Goal: Transaction & Acquisition: Purchase product/service

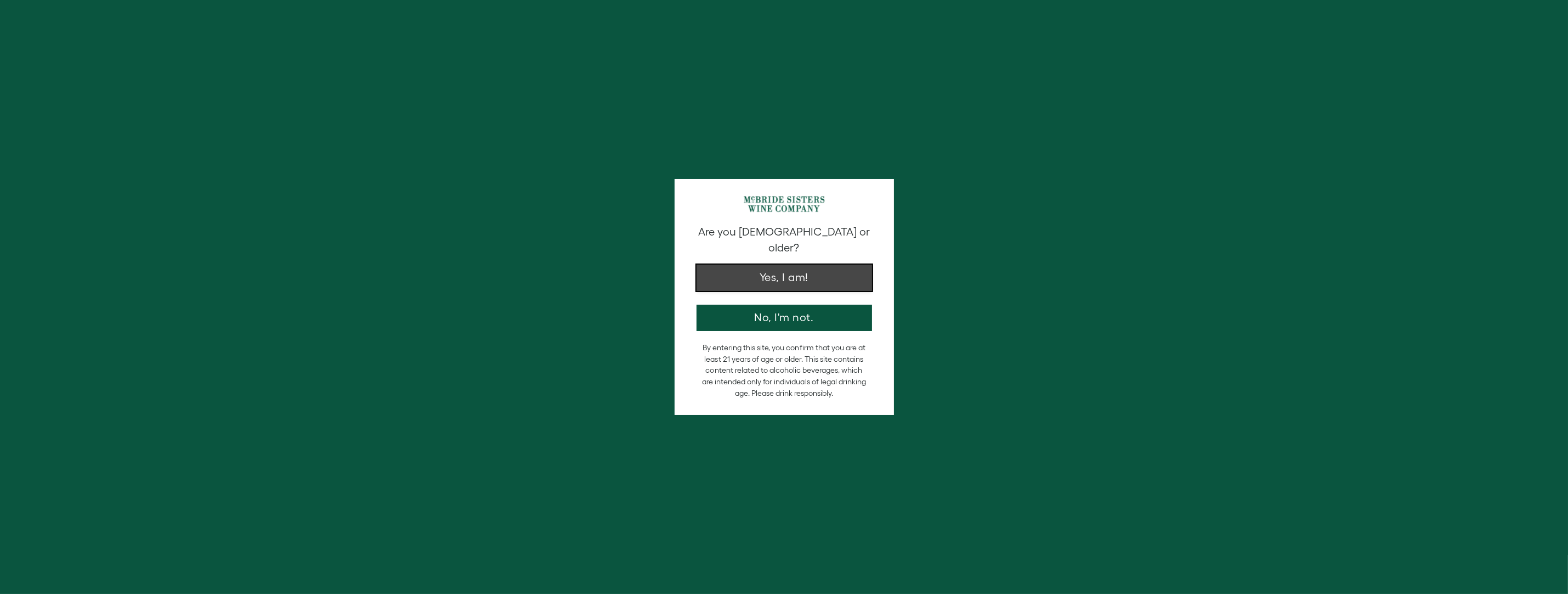
click at [766, 265] on button "Yes, I am!" at bounding box center [784, 278] width 175 height 26
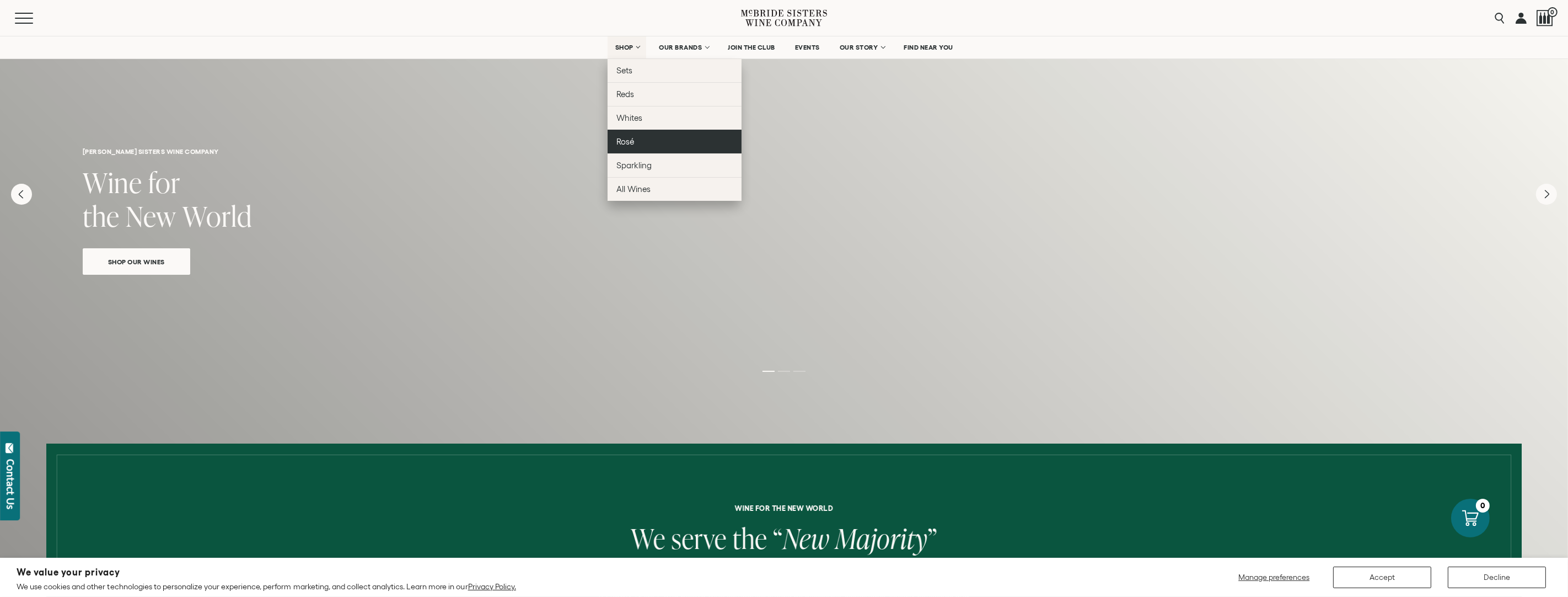
click at [629, 141] on span "Rosé" at bounding box center [625, 141] width 17 height 9
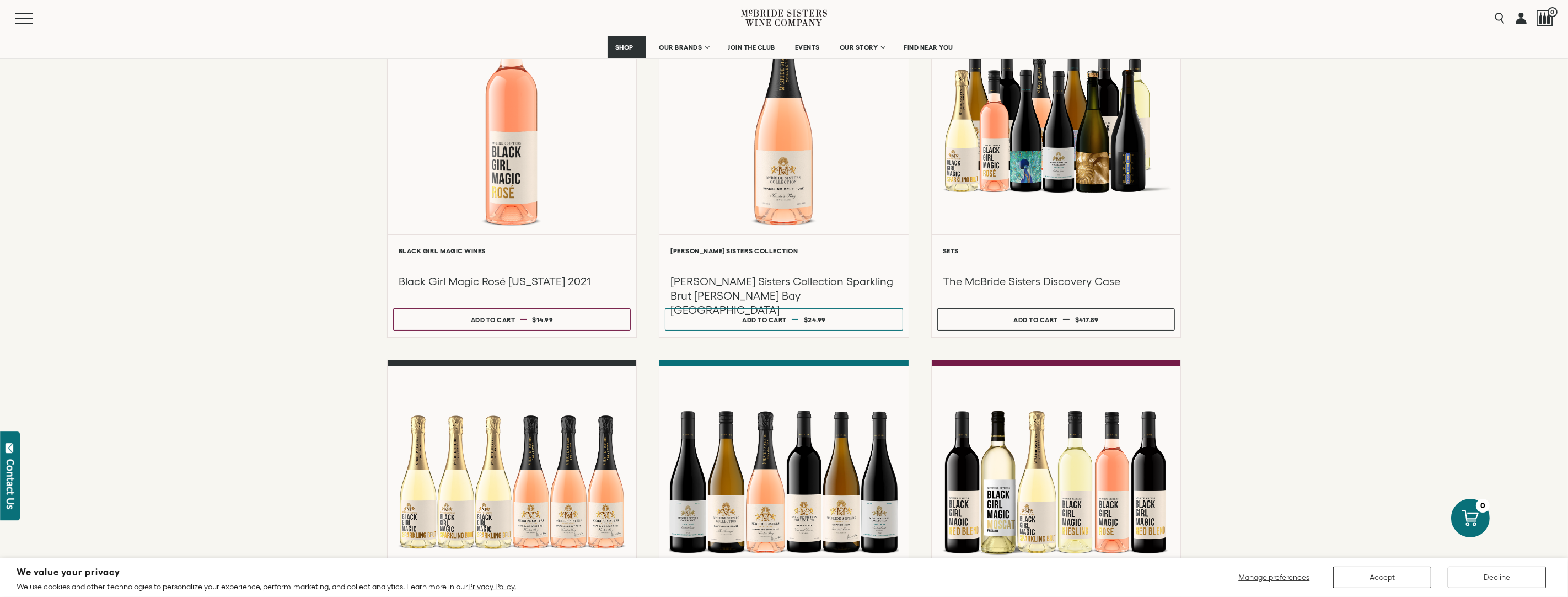
scroll to position [110, 0]
